Goal: Book appointment/travel/reservation

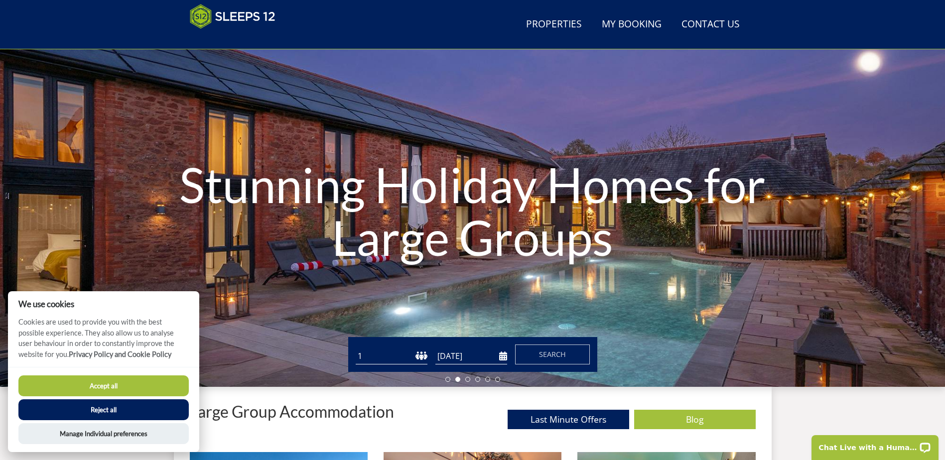
scroll to position [61, 0]
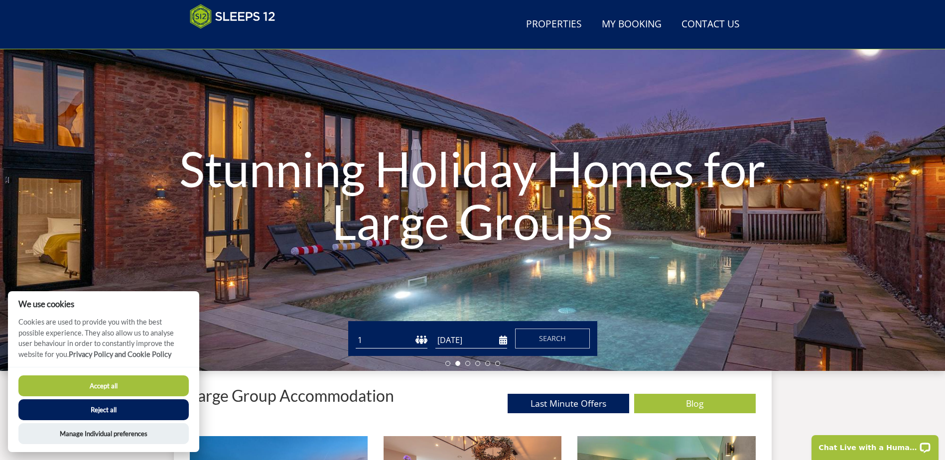
click at [440, 341] on input "[DATE]" at bounding box center [472, 340] width 72 height 16
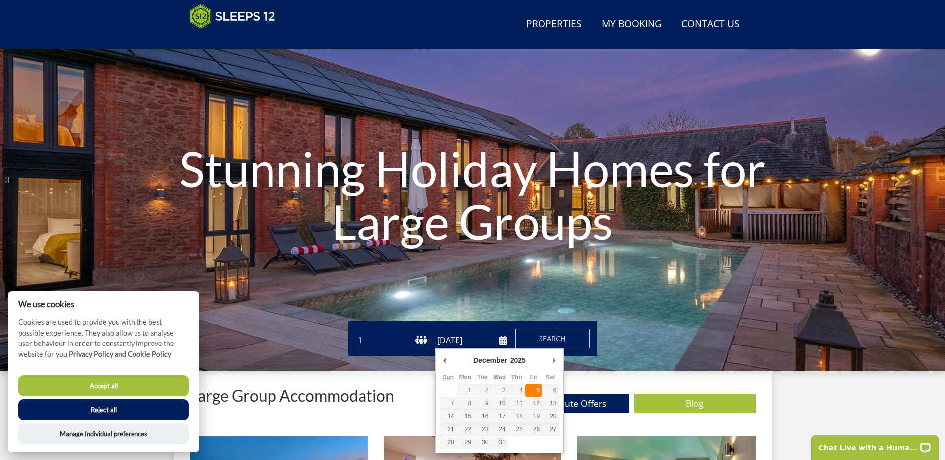
type input "[DATE]"
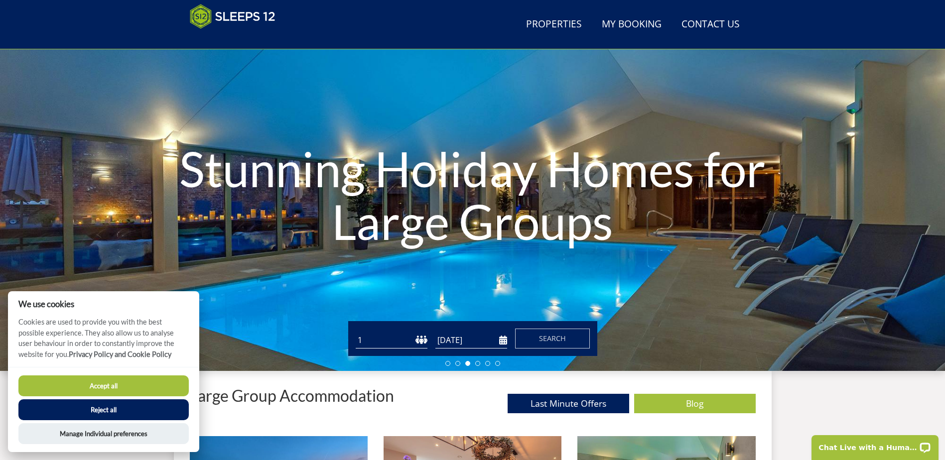
click at [389, 340] on select "1 2 3 4 5 6 7 8 9 10 11 12 13 14 15 16 17 18 19 20 21 22 23 24 25 26 27 28 29 3…" at bounding box center [392, 340] width 72 height 16
select select "18"
click at [356, 332] on select "1 2 3 4 5 6 7 8 9 10 11 12 13 14 15 16 17 18 19 20 21 22 23 24 25 26 27 28 29 3…" at bounding box center [392, 340] width 72 height 16
click at [558, 338] on span "Search" at bounding box center [552, 338] width 27 height 9
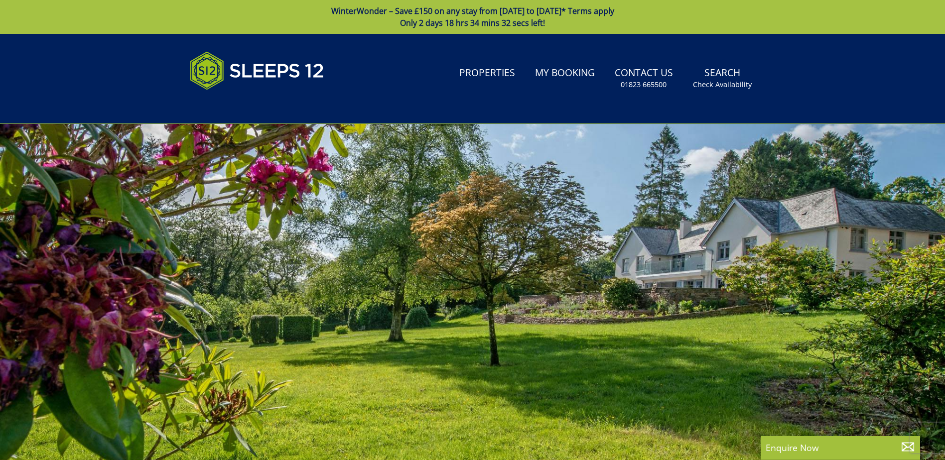
select select "18"
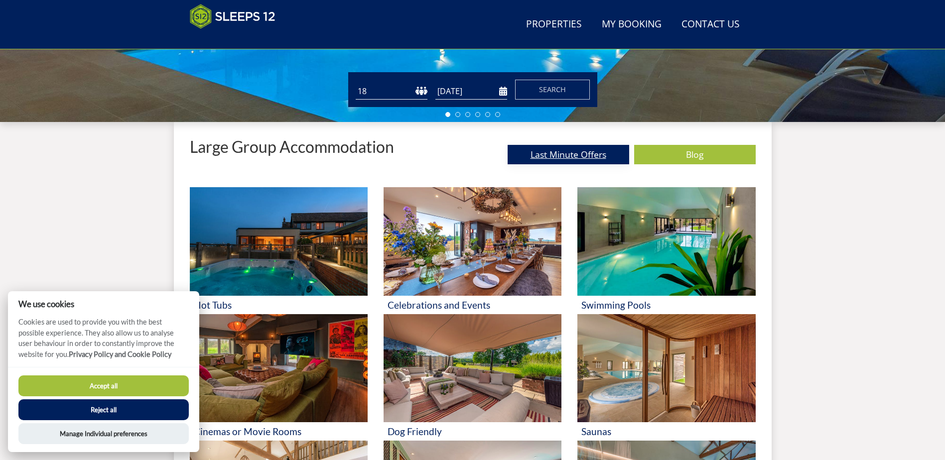
click at [580, 152] on link "Last Minute Offers" at bounding box center [569, 154] width 122 height 19
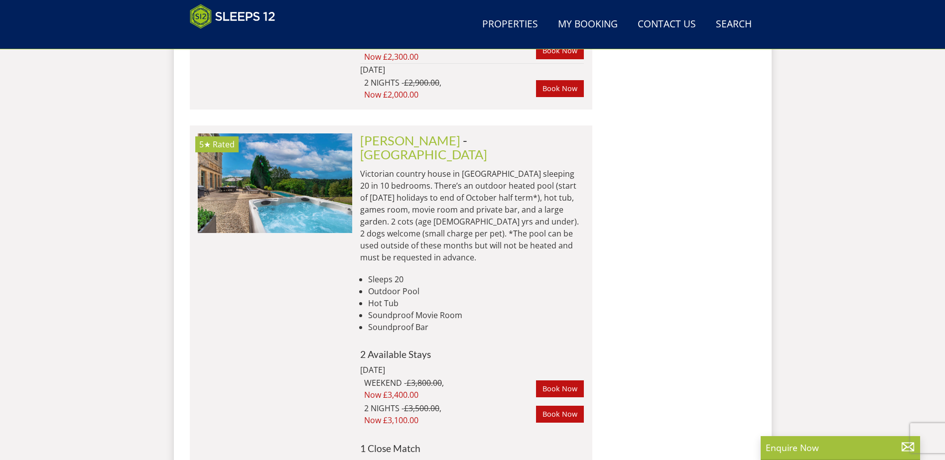
scroll to position [2012, 0]
